Goal: Contribute content: Add original content to the website for others to see

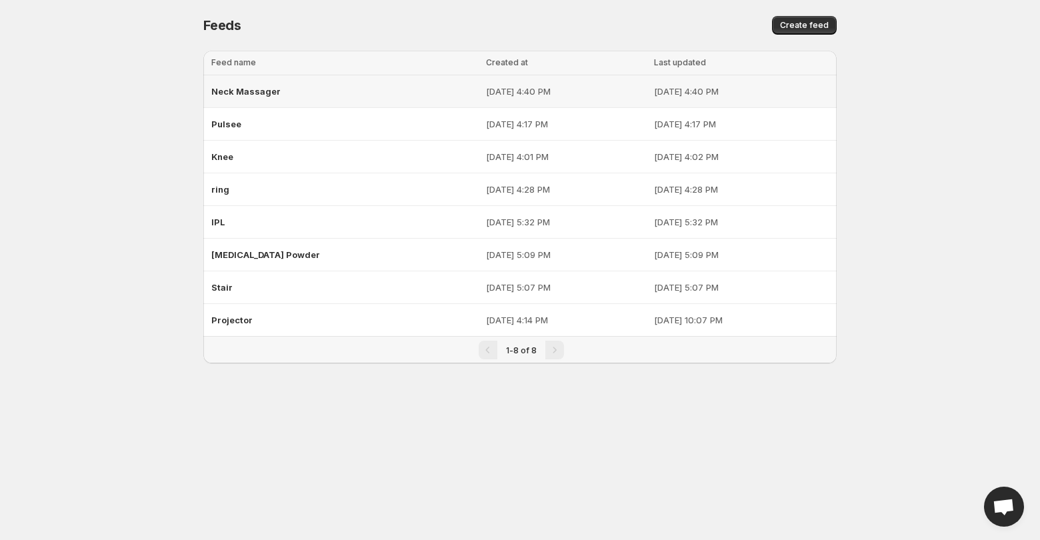
click at [277, 95] on span "Neck Massager" at bounding box center [245, 91] width 69 height 11
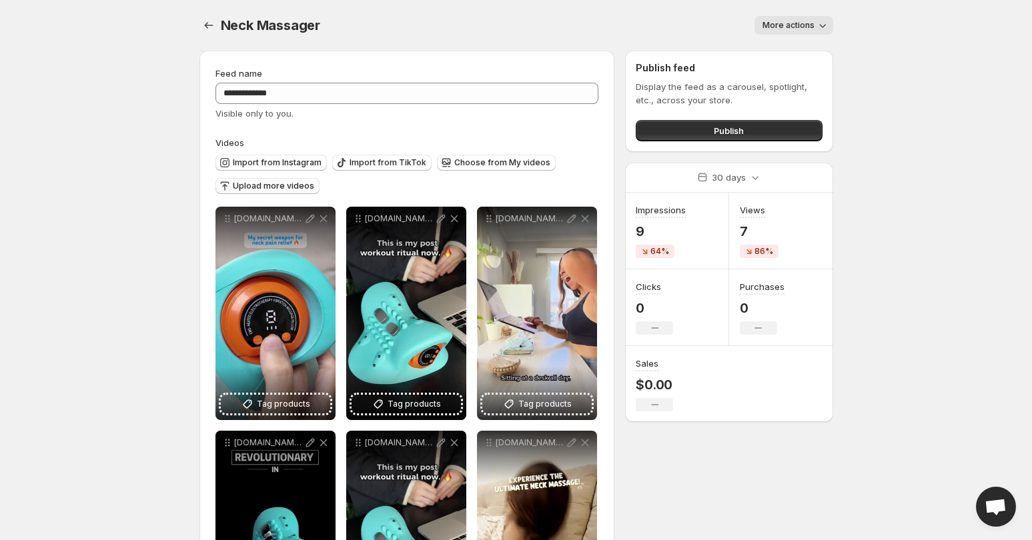
scroll to position [137, 0]
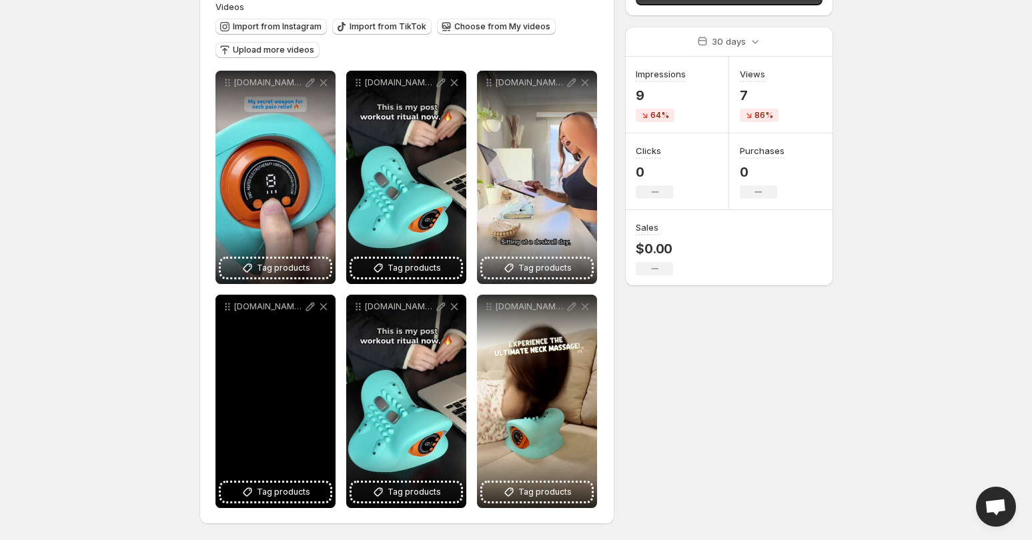
click at [324, 307] on icon at bounding box center [322, 306] width 7 height 7
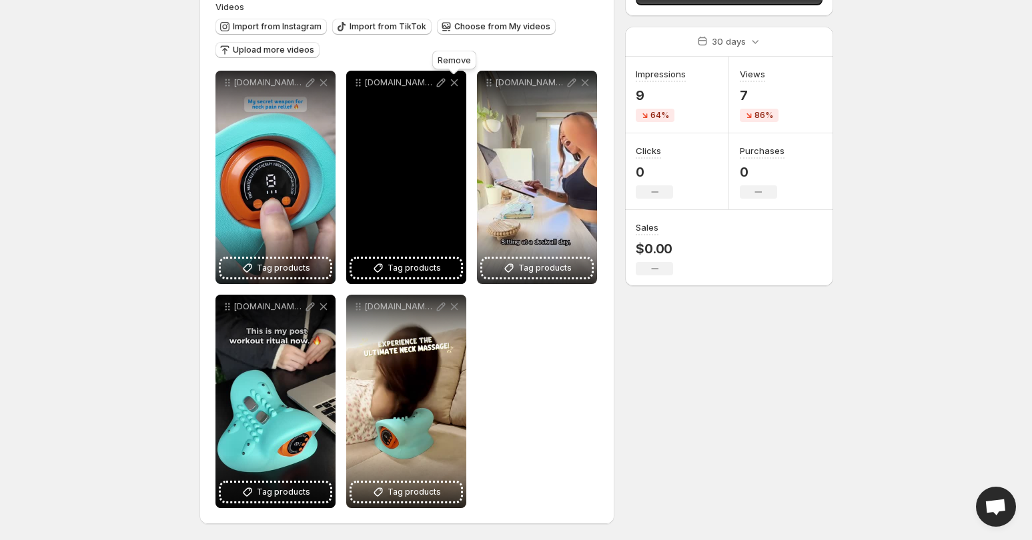
click at [451, 79] on icon at bounding box center [453, 82] width 13 height 13
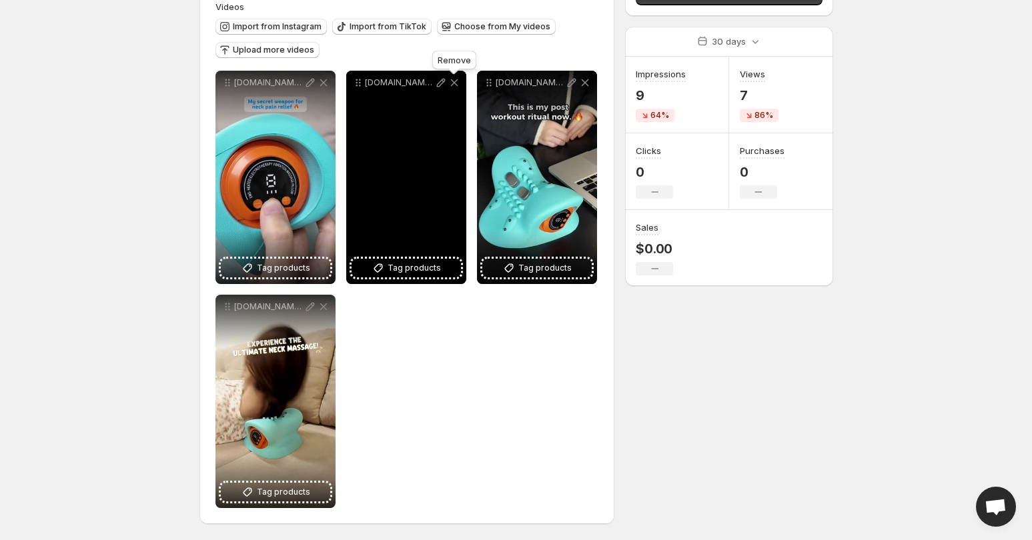
click at [451, 79] on icon at bounding box center [453, 82] width 13 height 13
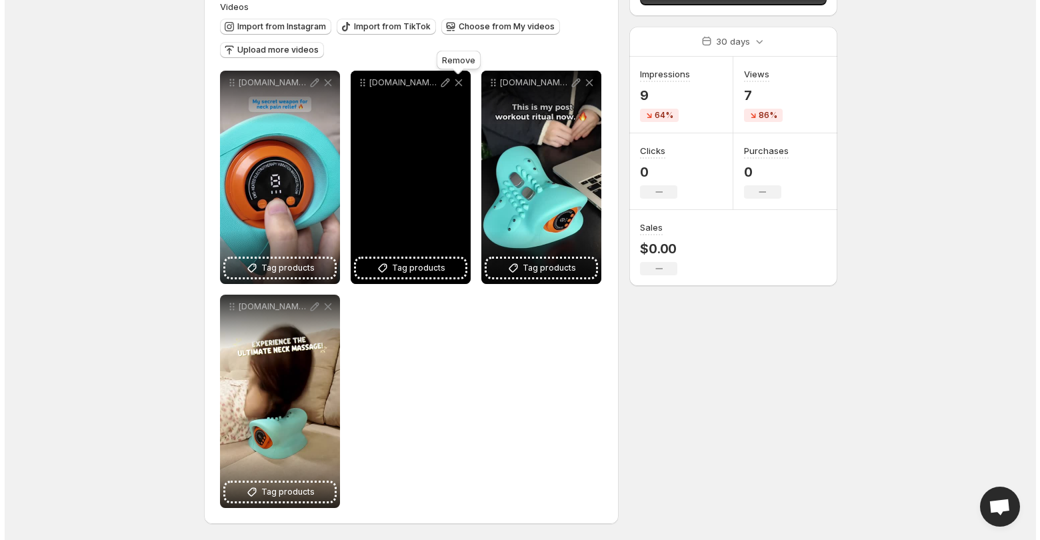
scroll to position [0, 0]
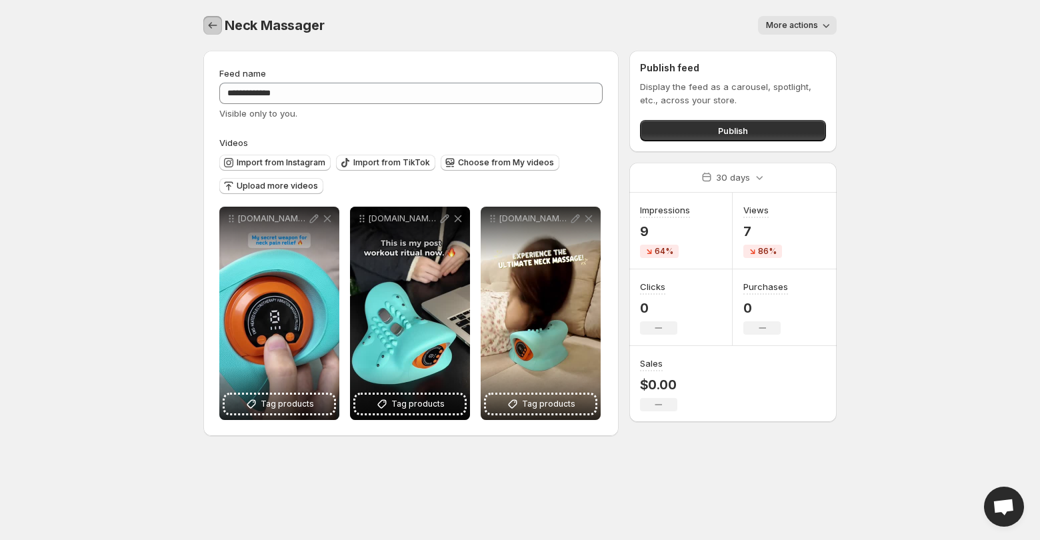
click at [204, 27] on button "Settings" at bounding box center [212, 25] width 19 height 19
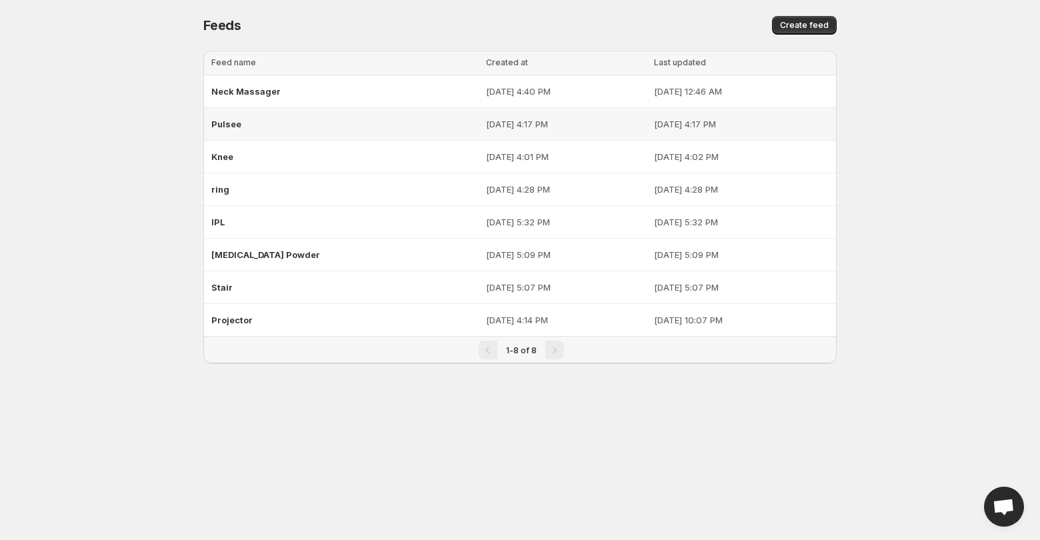
click at [239, 131] on div "Pulsee" at bounding box center [344, 124] width 267 height 24
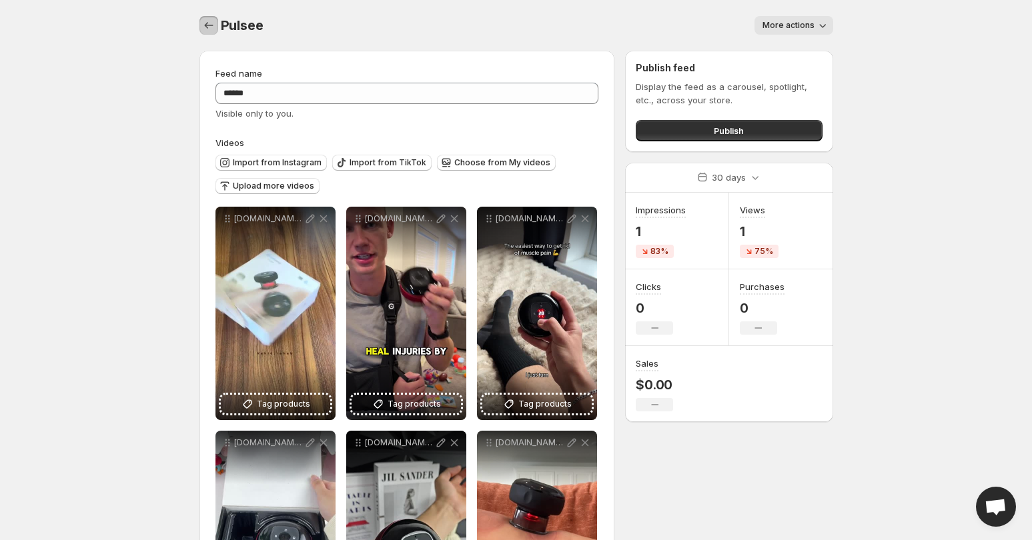
click at [202, 25] on icon "Settings" at bounding box center [208, 25] width 13 height 13
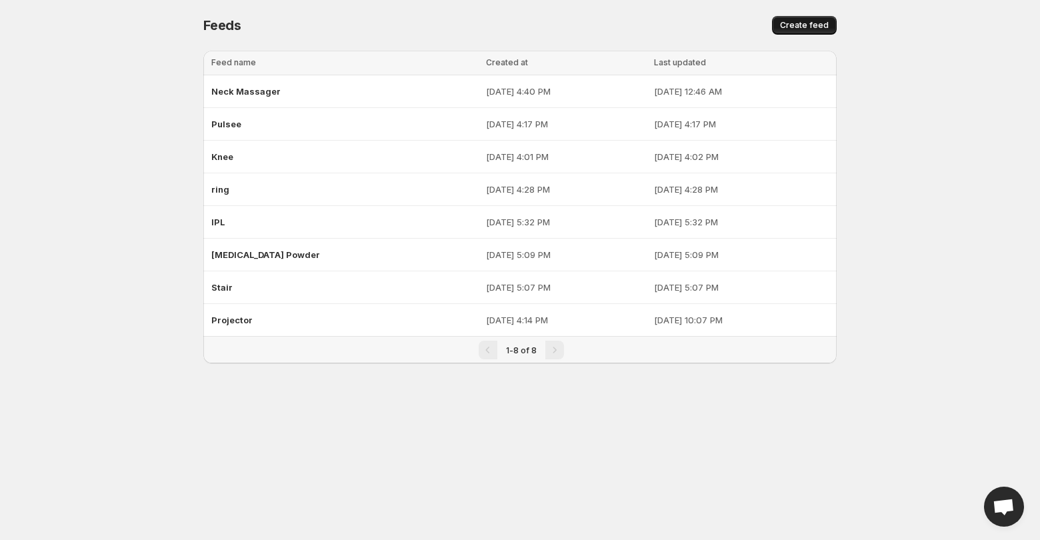
click at [814, 22] on span "Create feed" at bounding box center [804, 25] width 49 height 11
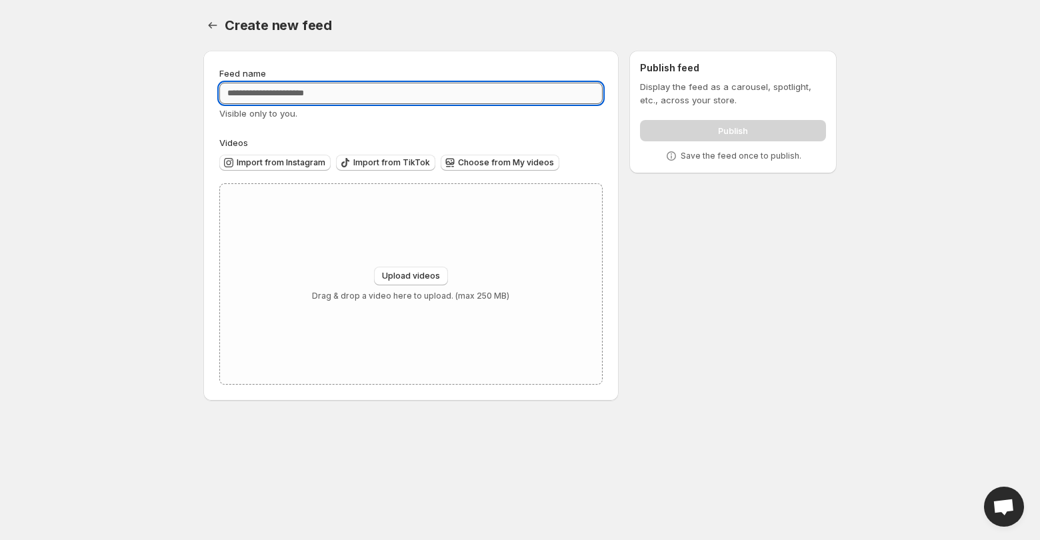
click at [344, 90] on input "Feed name" at bounding box center [410, 93] width 383 height 21
type input "*"
type input "**********"
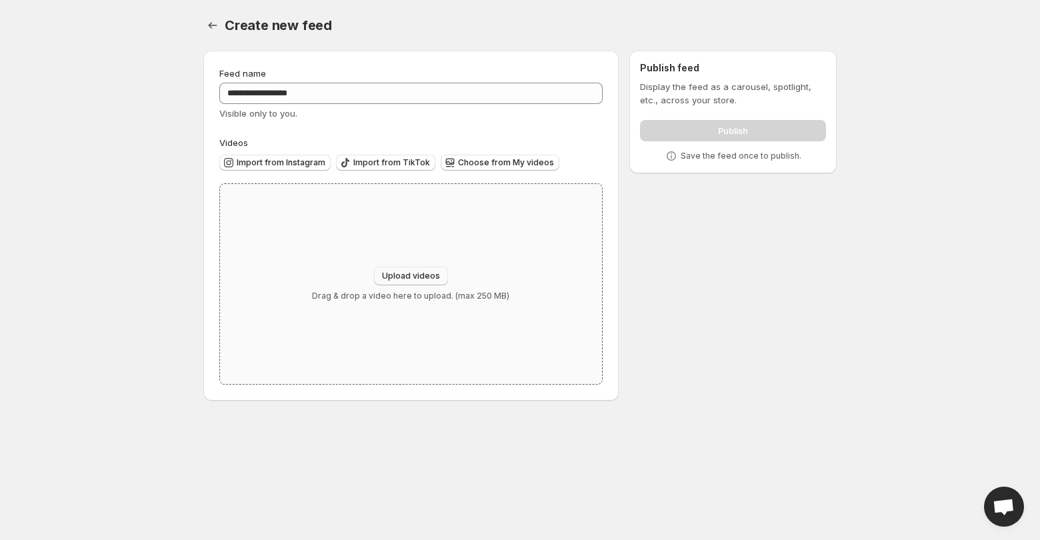
click at [412, 267] on button "Upload videos" at bounding box center [411, 276] width 74 height 19
type input "**********"
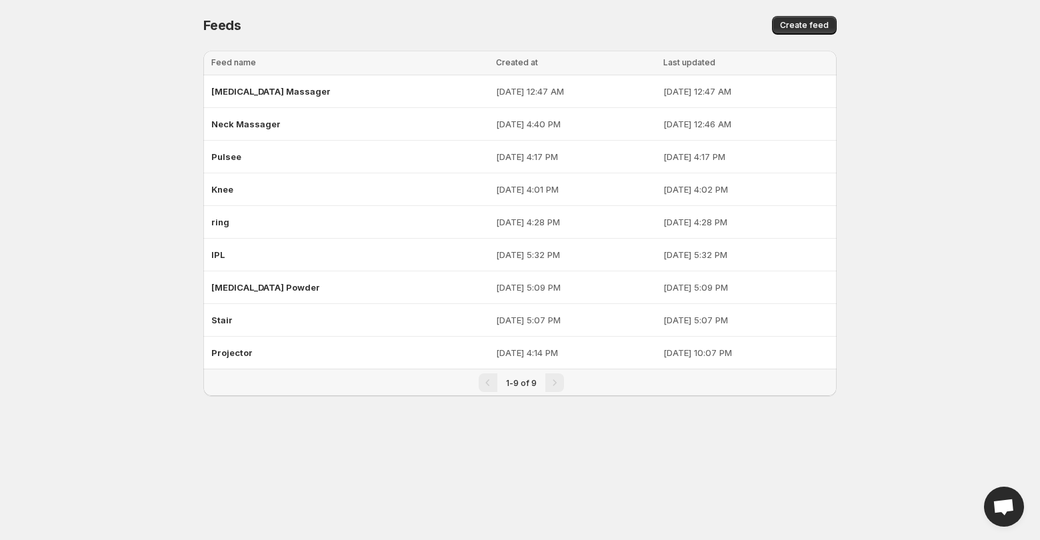
click at [774, 29] on div "Create feed" at bounding box center [674, 25] width 325 height 19
click at [782, 24] on button "Create feed" at bounding box center [804, 25] width 65 height 19
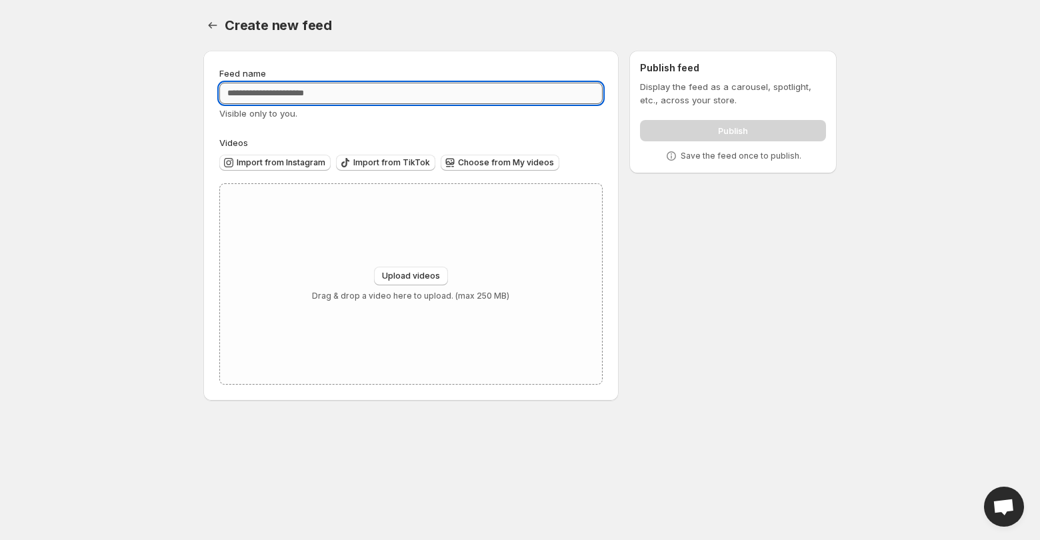
click at [292, 97] on input "Feed name" at bounding box center [410, 93] width 383 height 21
type input "*******"
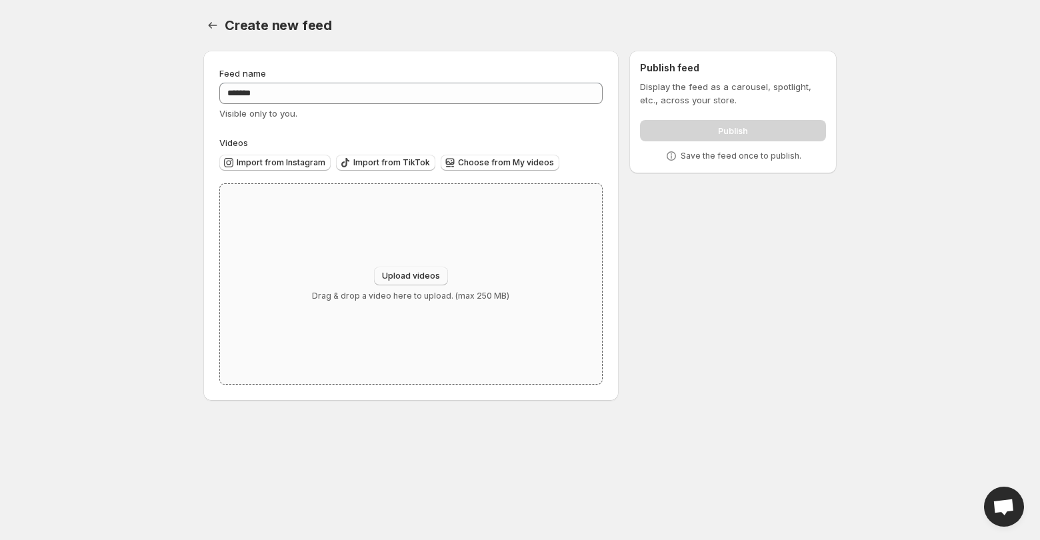
click at [423, 279] on span "Upload videos" at bounding box center [411, 276] width 58 height 11
type input "**********"
